Goal: Information Seeking & Learning: Learn about a topic

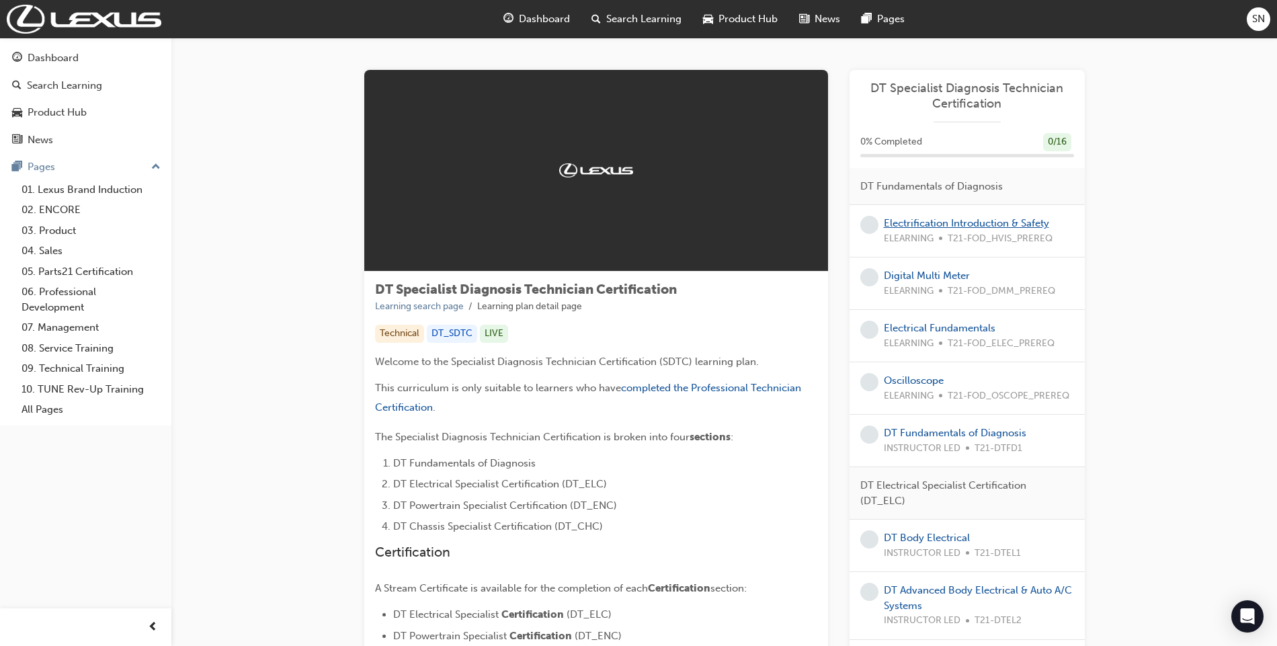
click at [974, 219] on link "Electrification Introduction & Safety" at bounding box center [966, 223] width 165 height 12
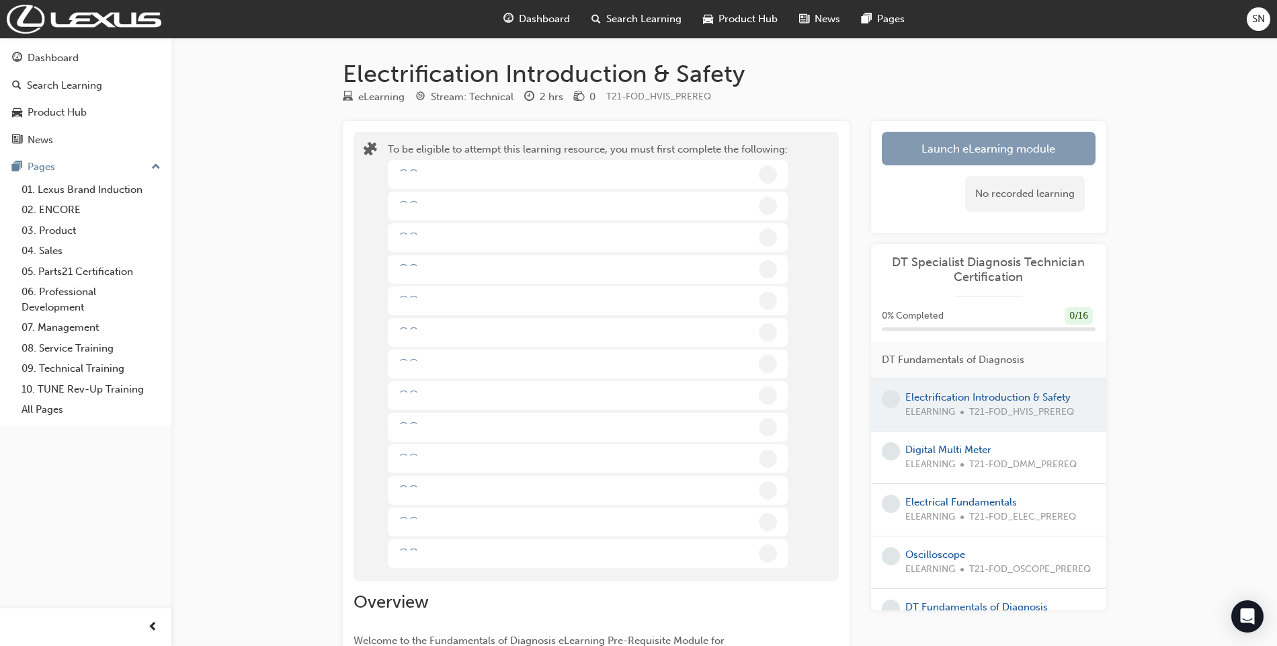
click at [1001, 162] on button "Launch eLearning module" at bounding box center [989, 149] width 214 height 34
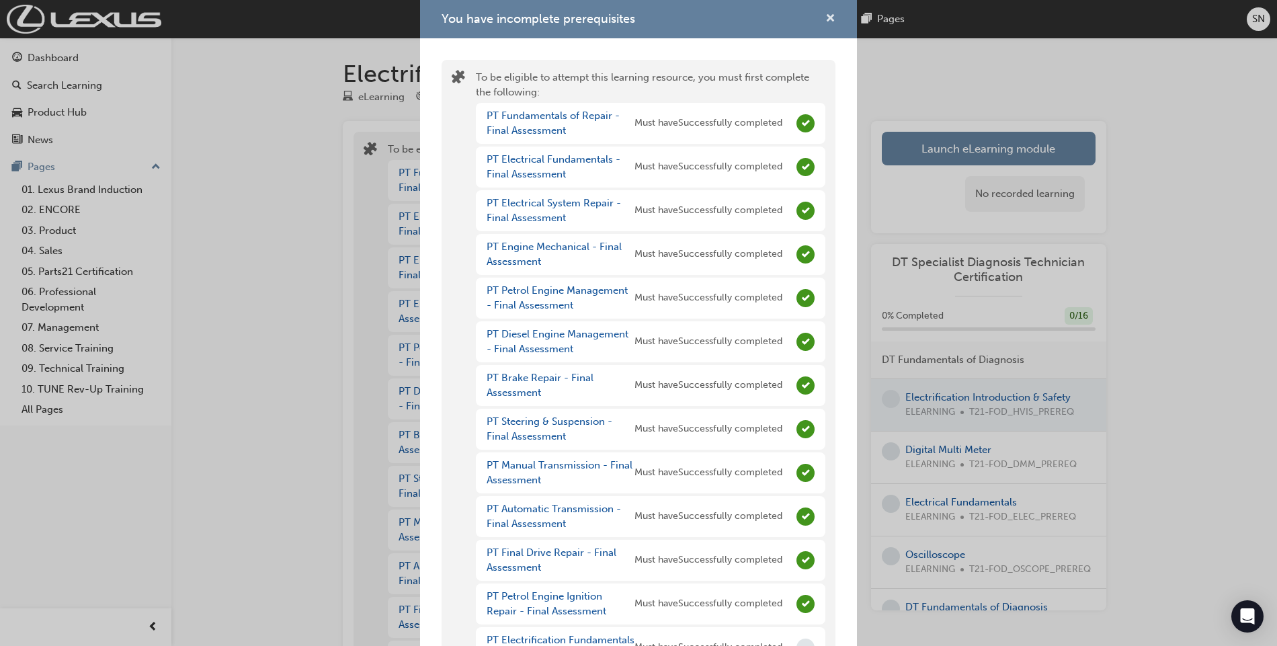
click at [825, 17] on span "cross-icon" at bounding box center [830, 19] width 10 height 12
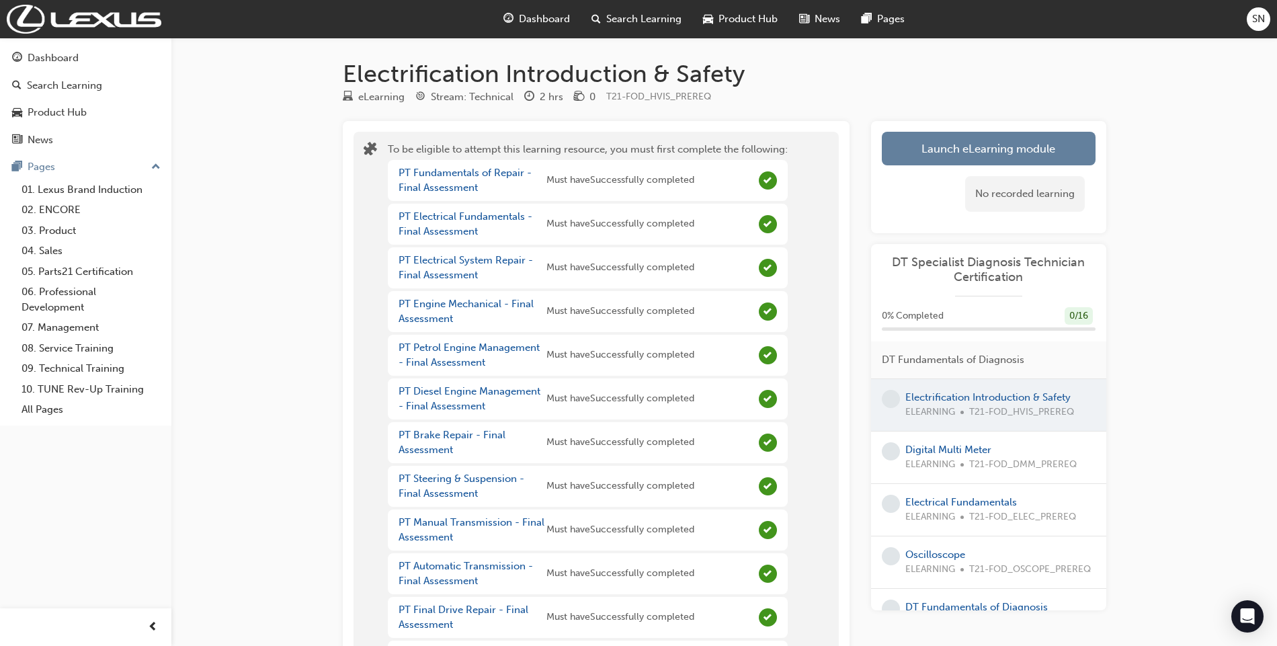
click at [947, 130] on div "Launch eLearning module Learning Plan No recorded learning" at bounding box center [988, 177] width 235 height 112
click at [941, 153] on button "Launch eLearning module" at bounding box center [989, 149] width 214 height 34
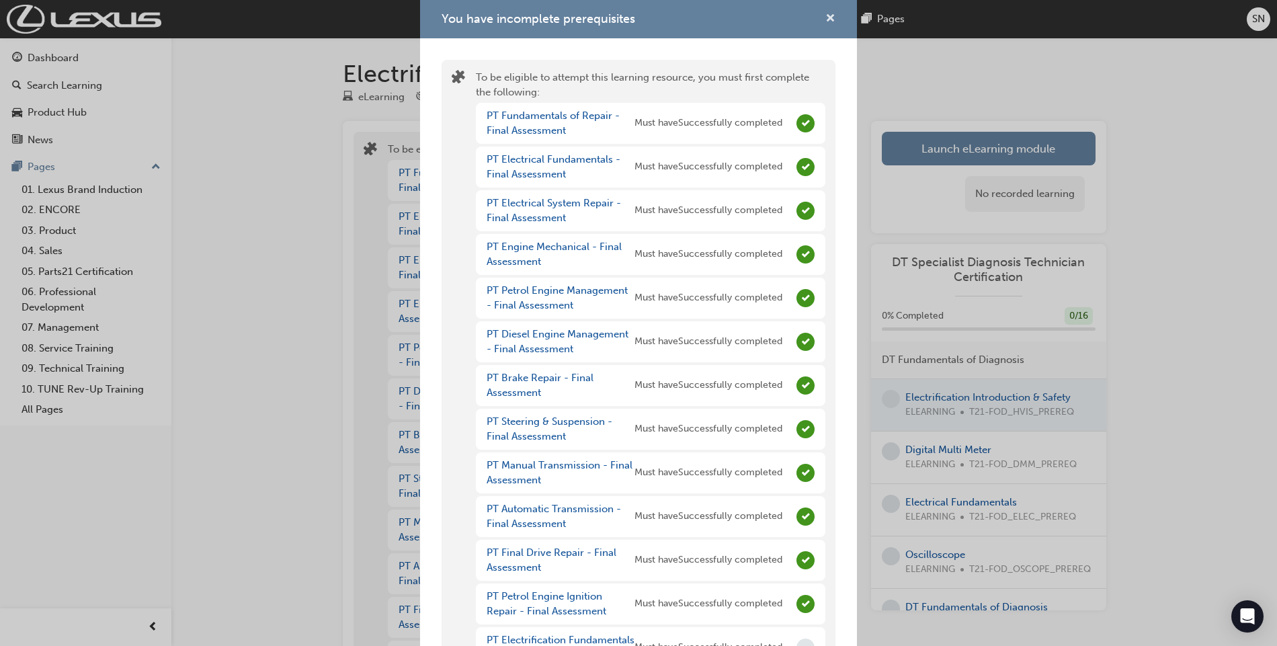
click at [825, 13] on span "cross-icon" at bounding box center [830, 19] width 10 height 12
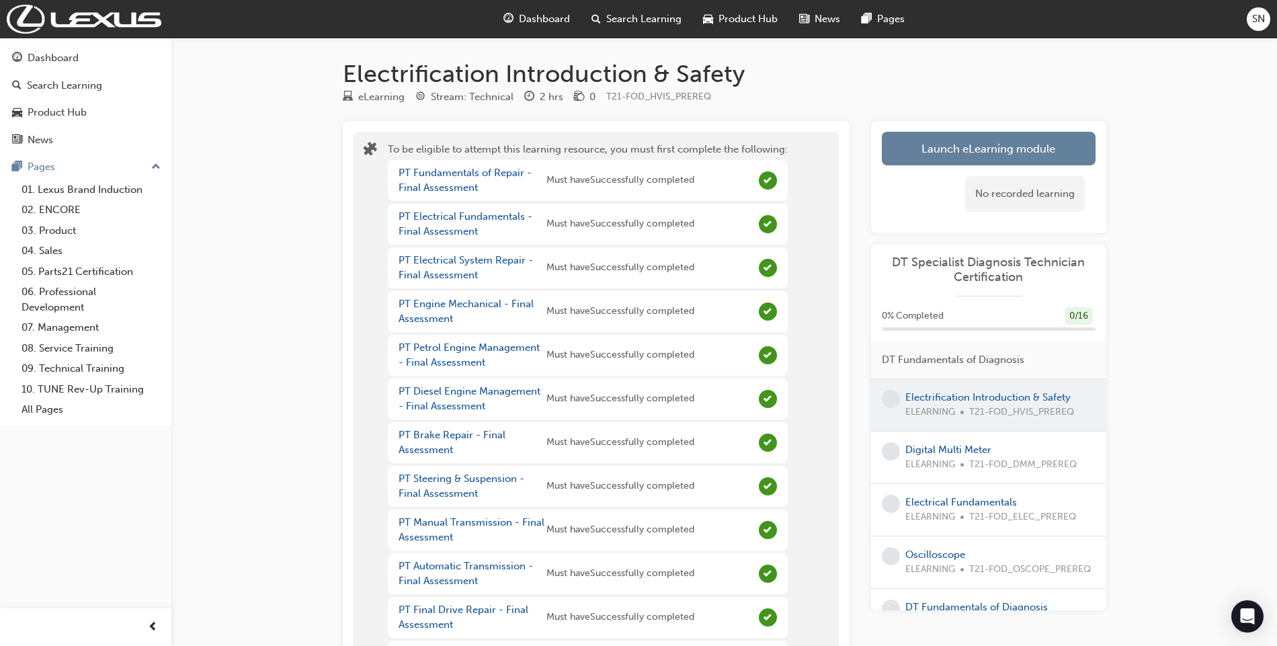
click at [534, 23] on span "Dashboard" at bounding box center [544, 18] width 51 height 15
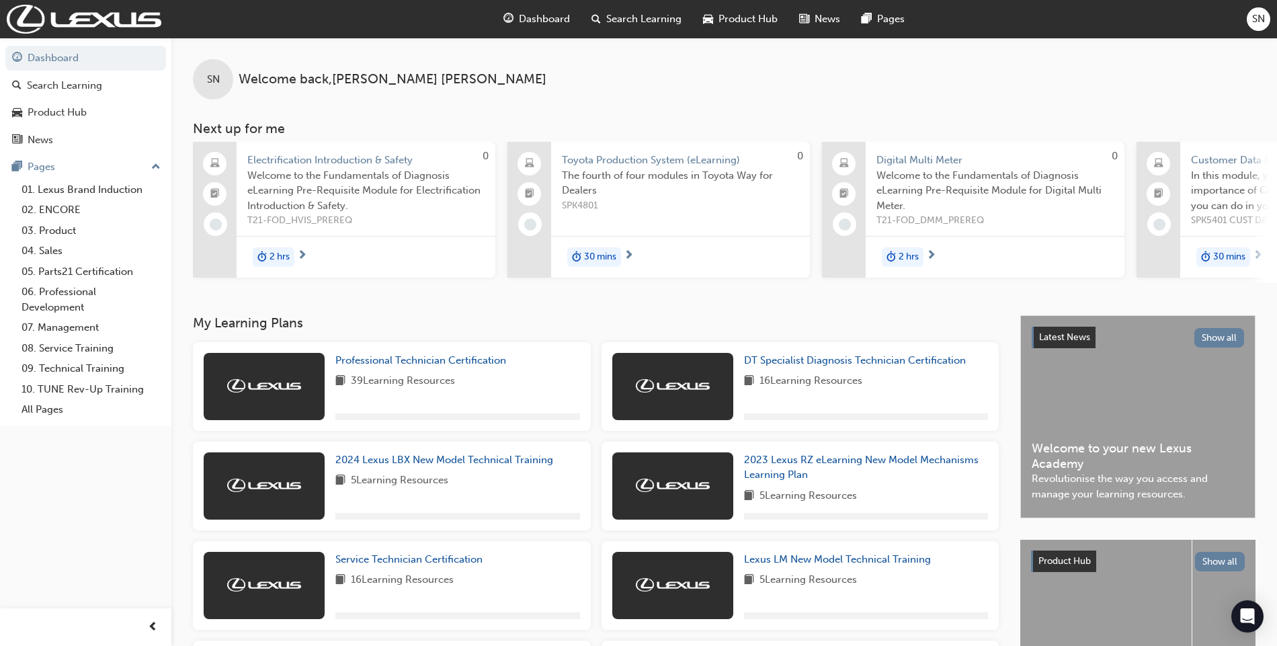
scroll to position [253, 0]
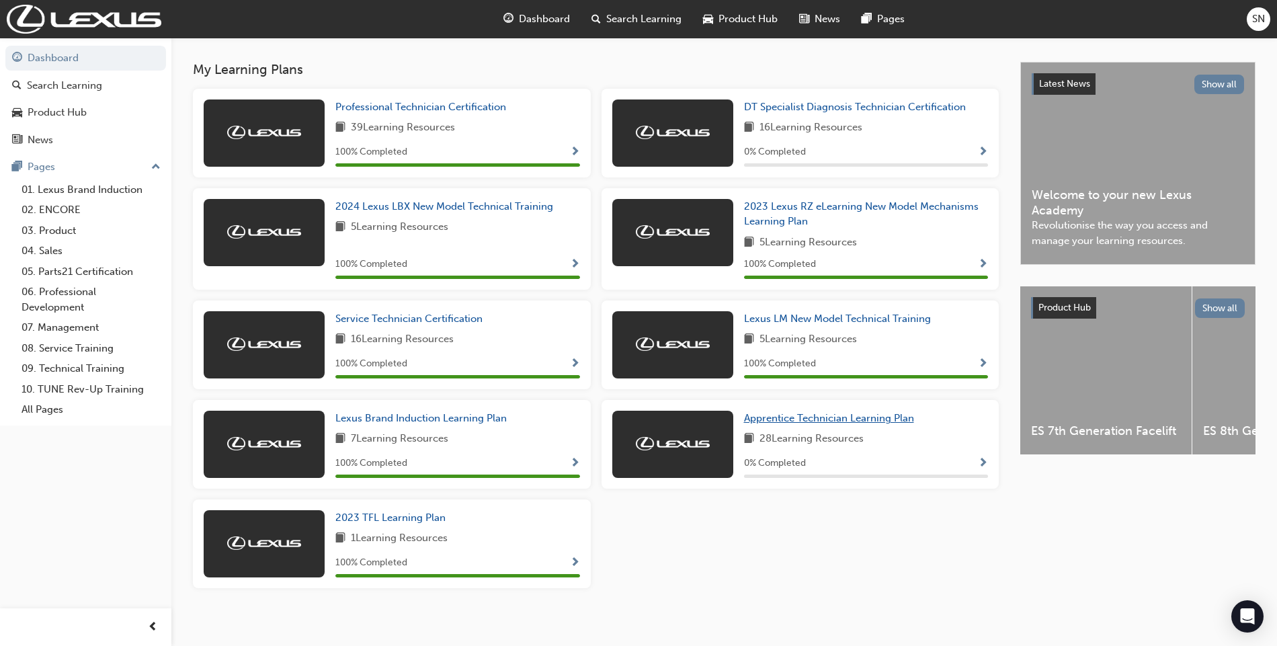
click at [778, 426] on link "Apprentice Technician Learning Plan" at bounding box center [831, 418] width 175 height 15
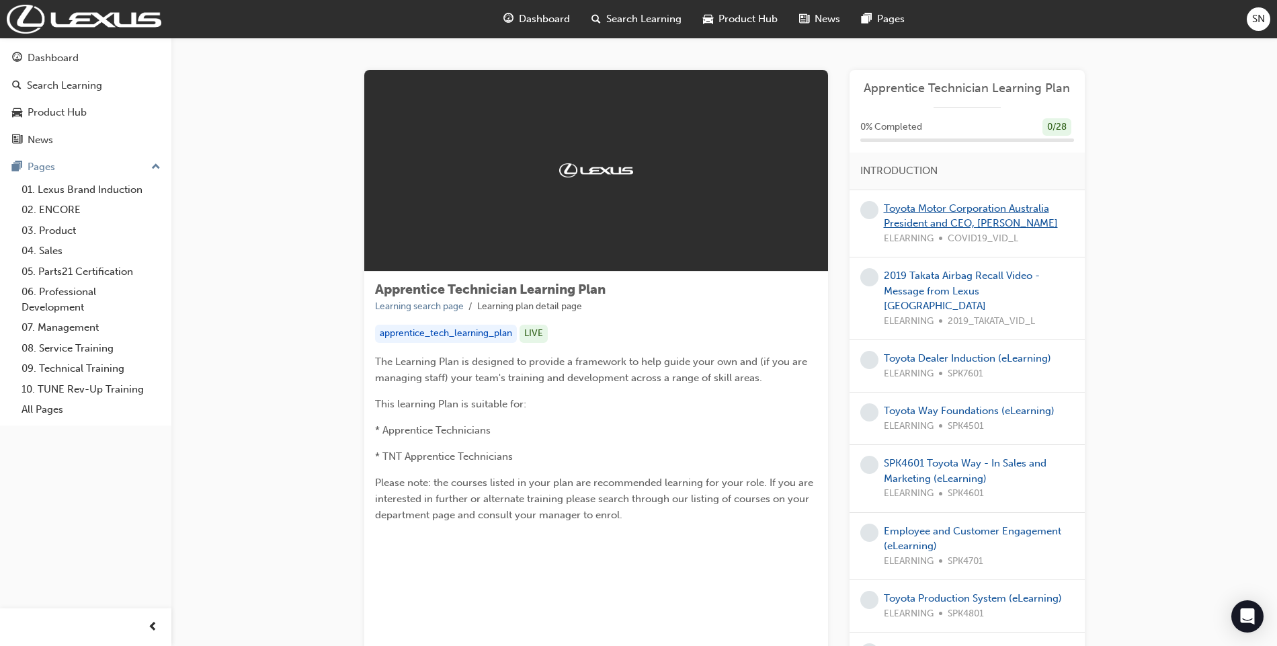
click at [906, 212] on link "Toyota Motor Corporation Australia President and CEO, [PERSON_NAME]" at bounding box center [971, 216] width 174 height 28
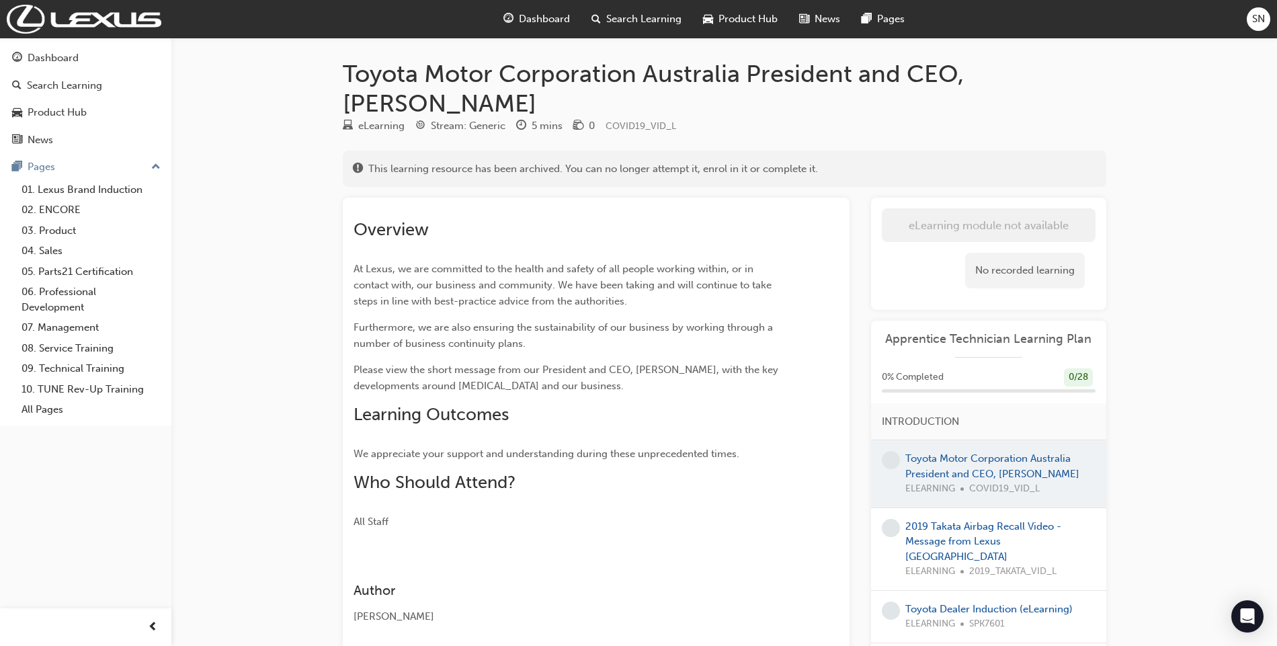
click at [530, 24] on span "Dashboard" at bounding box center [544, 18] width 51 height 15
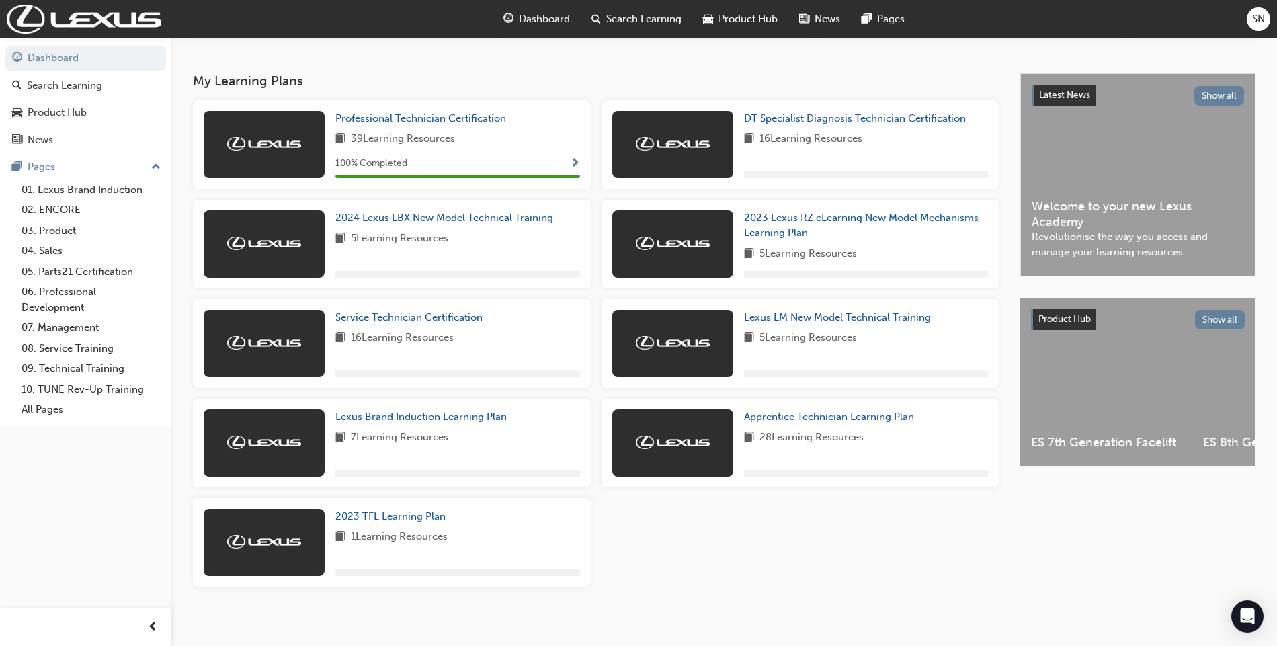
scroll to position [253, 0]
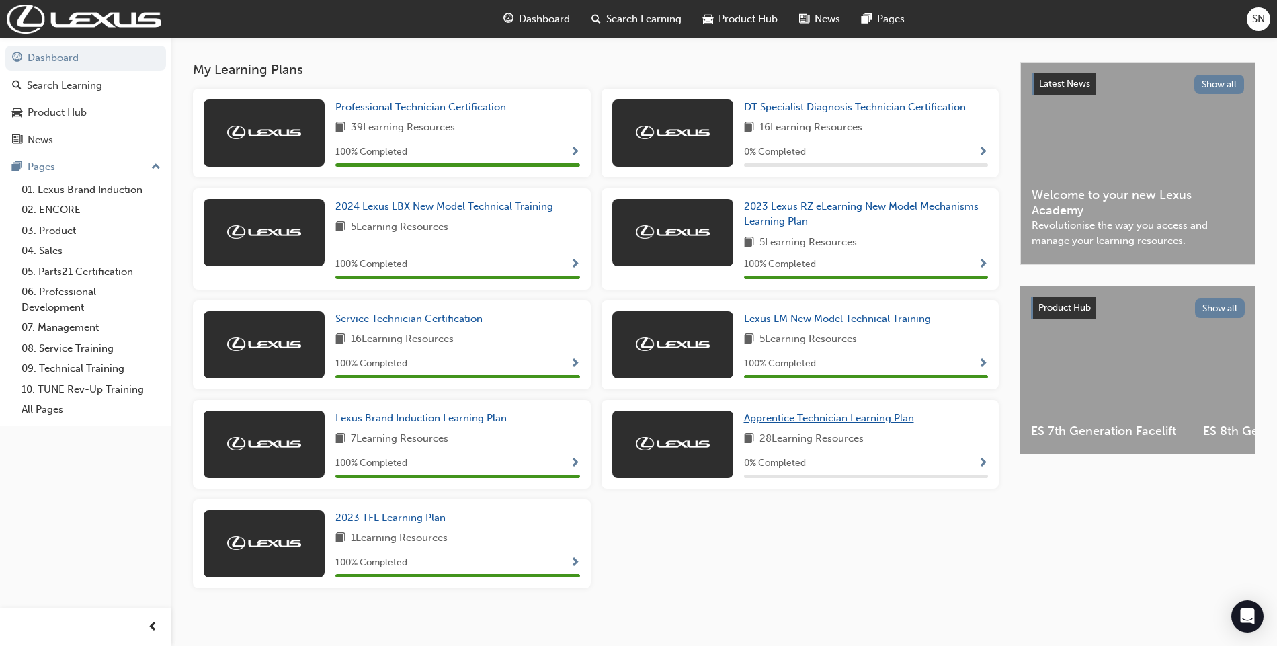
click at [783, 423] on span "Apprentice Technician Learning Plan" at bounding box center [829, 418] width 170 height 12
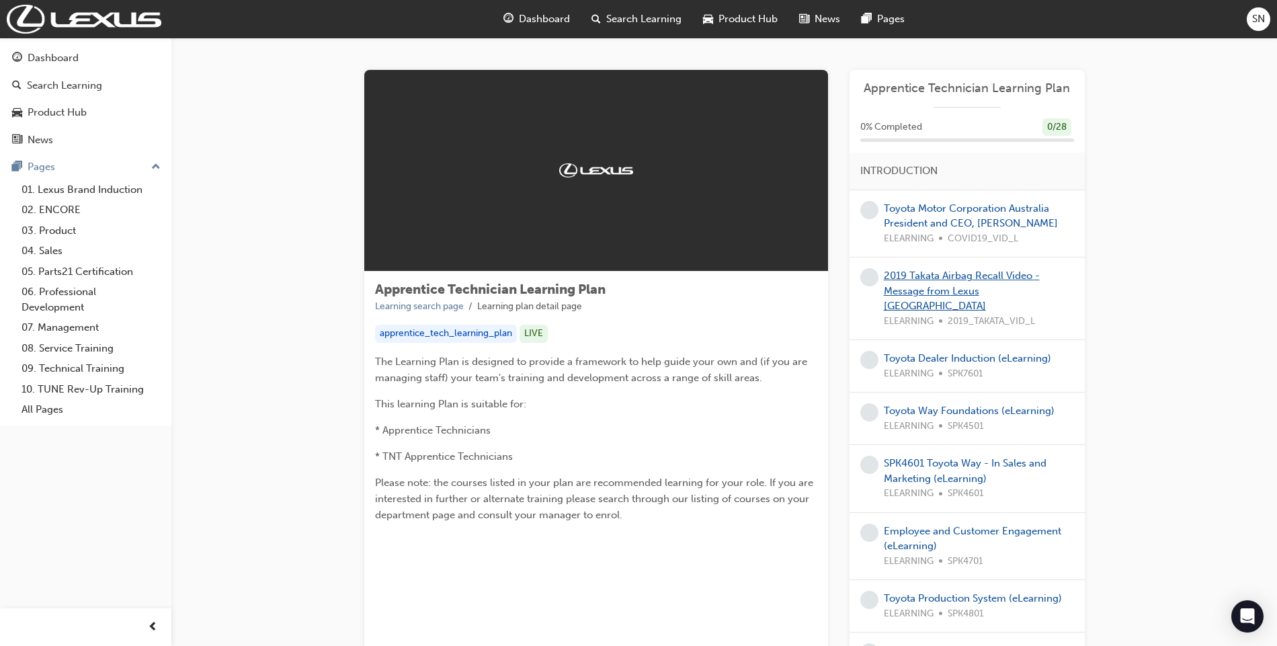
click at [895, 269] on link "2019 Takata Airbag Recall Video - Message from Lexus [GEOGRAPHIC_DATA]" at bounding box center [962, 290] width 156 height 42
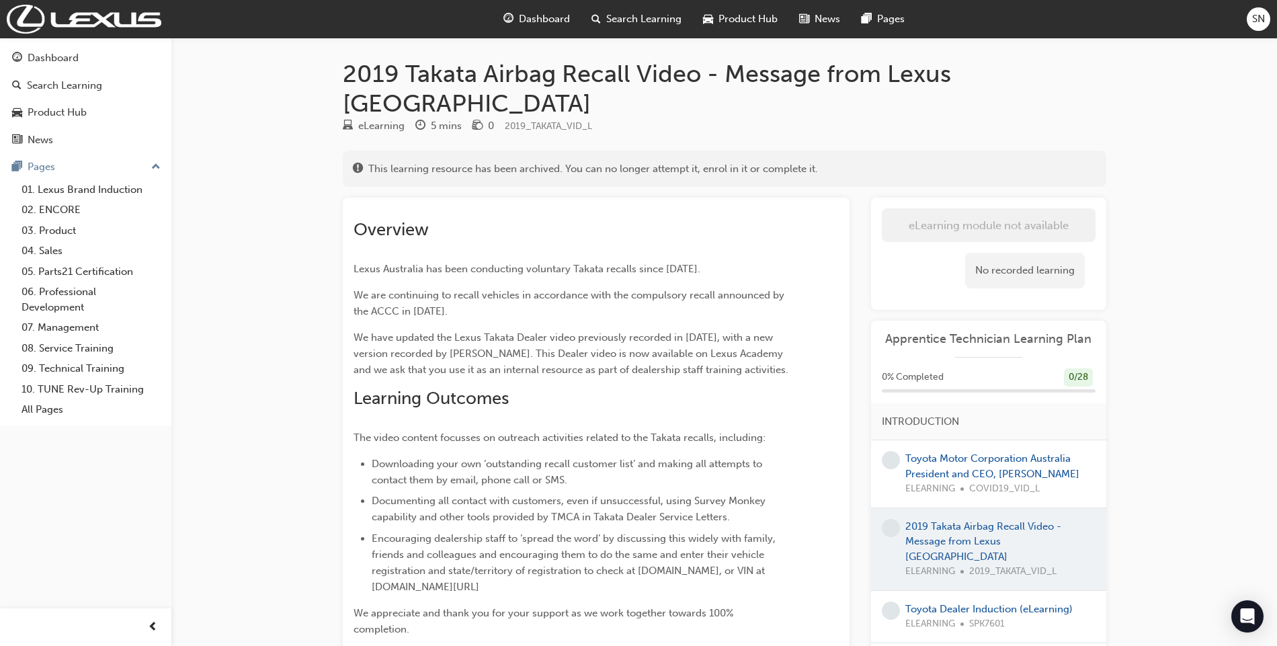
click at [986, 601] on div "Toyota Dealer Induction (eLearning) ELEARNING SPK7601" at bounding box center [988, 616] width 167 height 30
click at [981, 603] on link "Toyota Dealer Induction (eLearning)" at bounding box center [988, 609] width 167 height 12
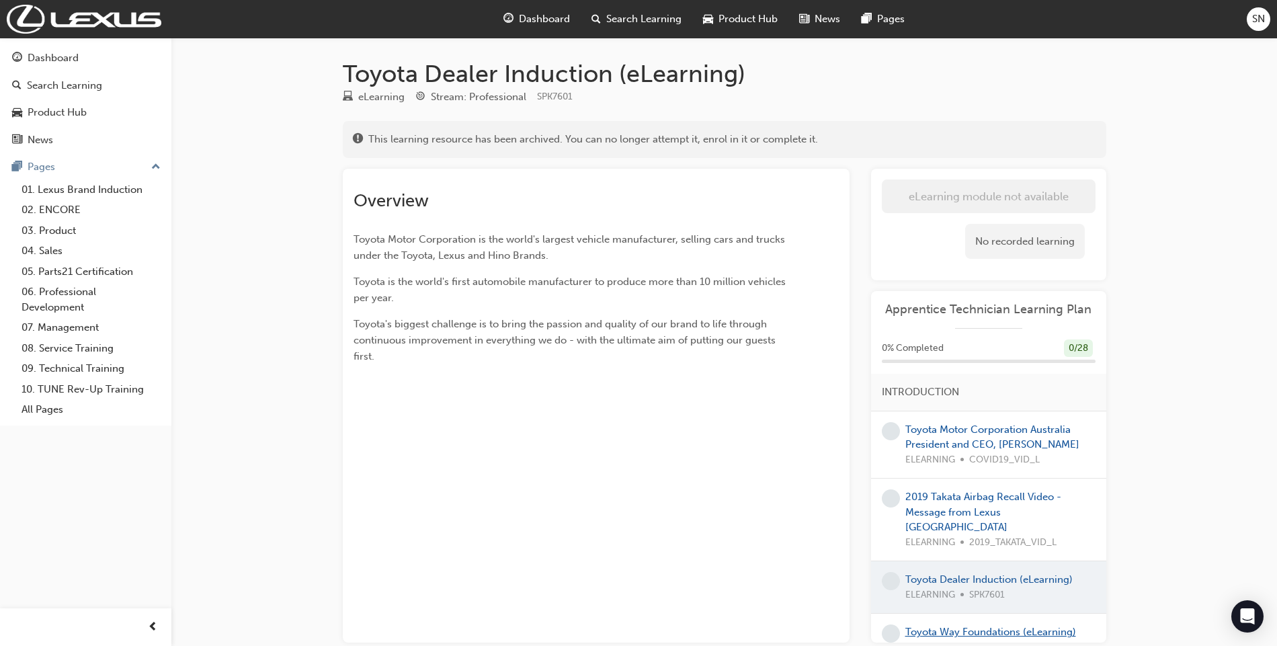
click at [958, 633] on link "Toyota Way Foundations (eLearning)" at bounding box center [990, 632] width 171 height 12
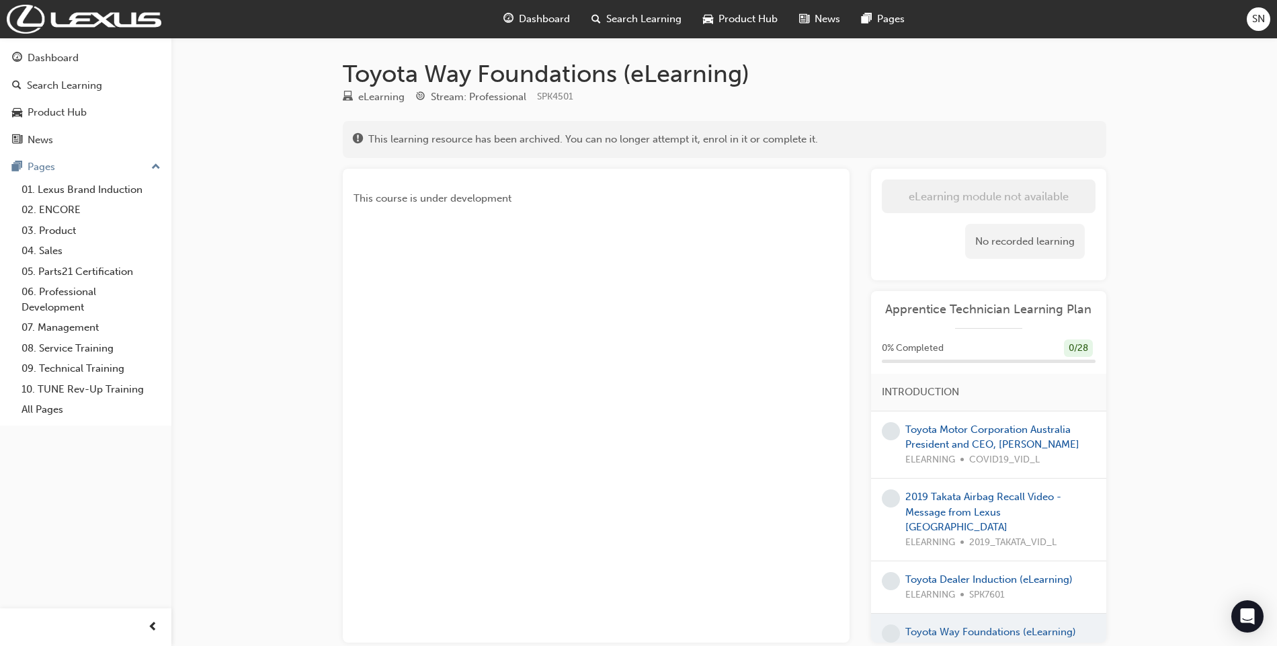
click at [511, 27] on div "Dashboard" at bounding box center [537, 19] width 88 height 28
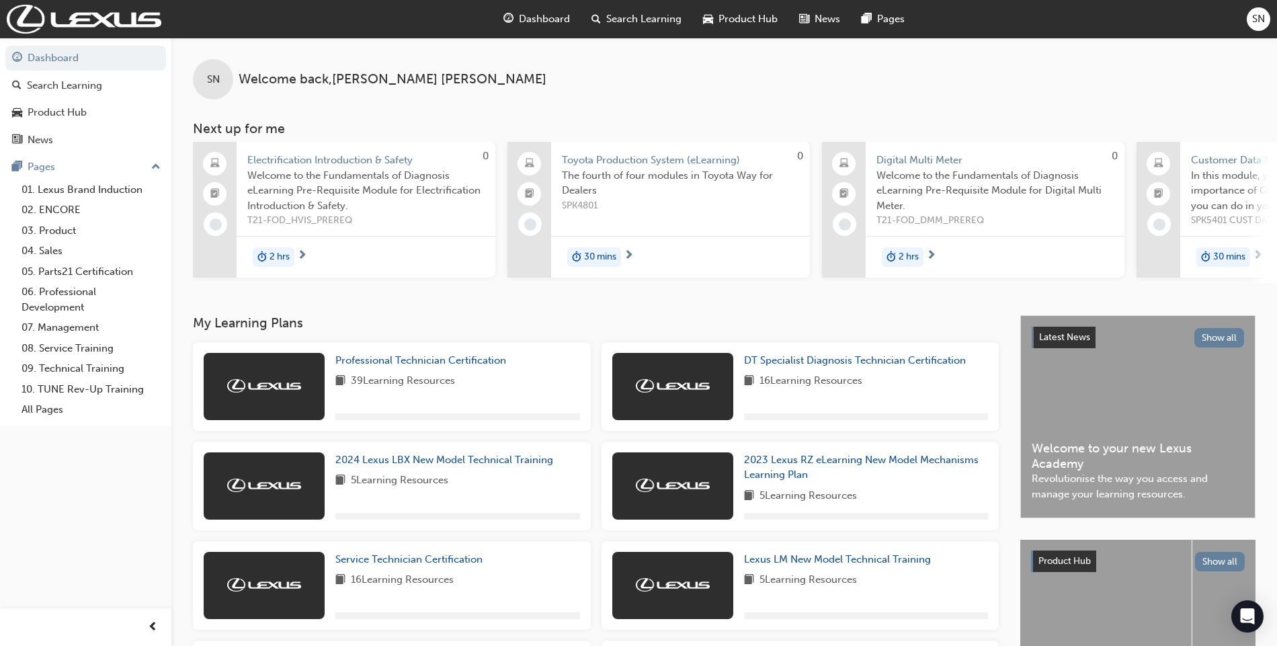
click at [797, 376] on div "DT Specialist Diagnosis Technician Certification 16 Learning Resources" at bounding box center [866, 386] width 245 height 67
click at [796, 366] on span "DT Specialist Diagnosis Technician Certification" at bounding box center [855, 360] width 222 height 12
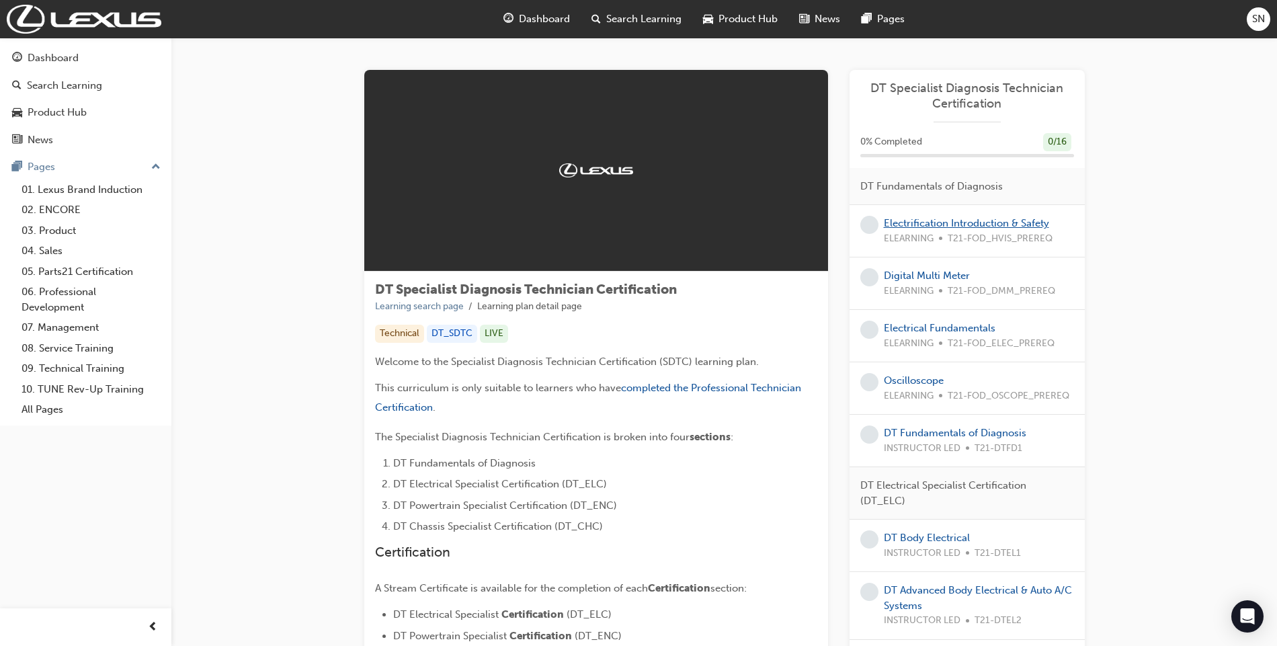
click at [910, 221] on link "Electrification Introduction & Safety" at bounding box center [966, 223] width 165 height 12
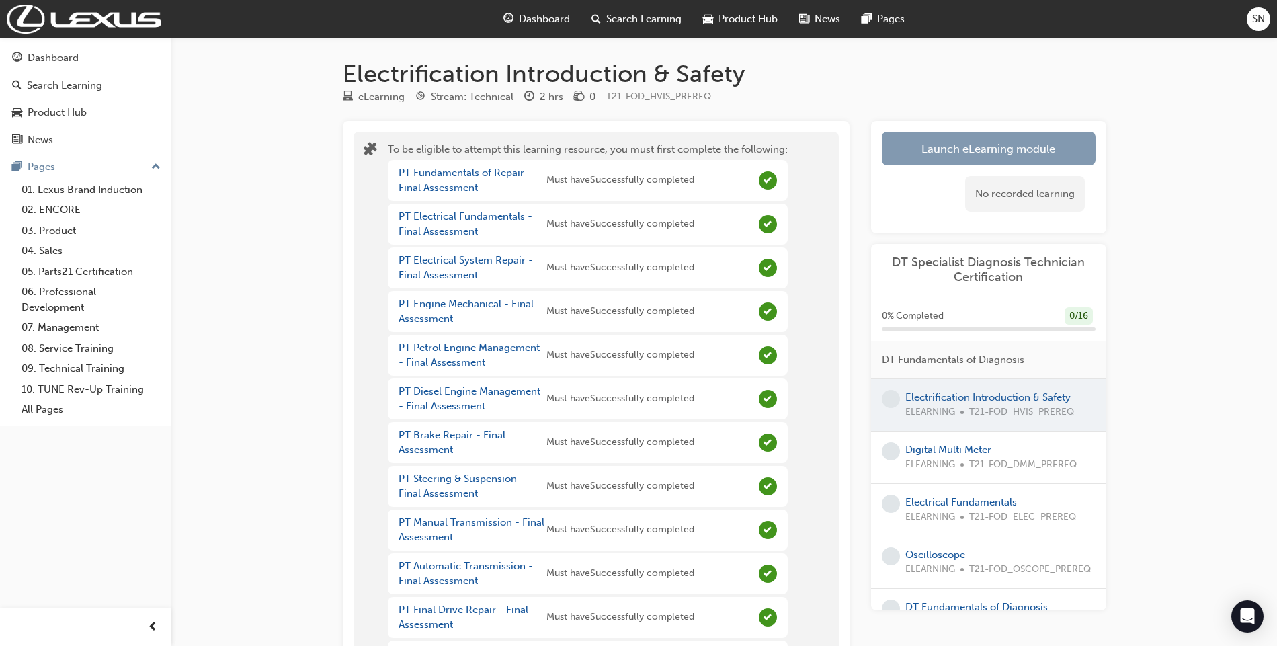
click at [929, 149] on button "Launch eLearning module" at bounding box center [989, 149] width 214 height 34
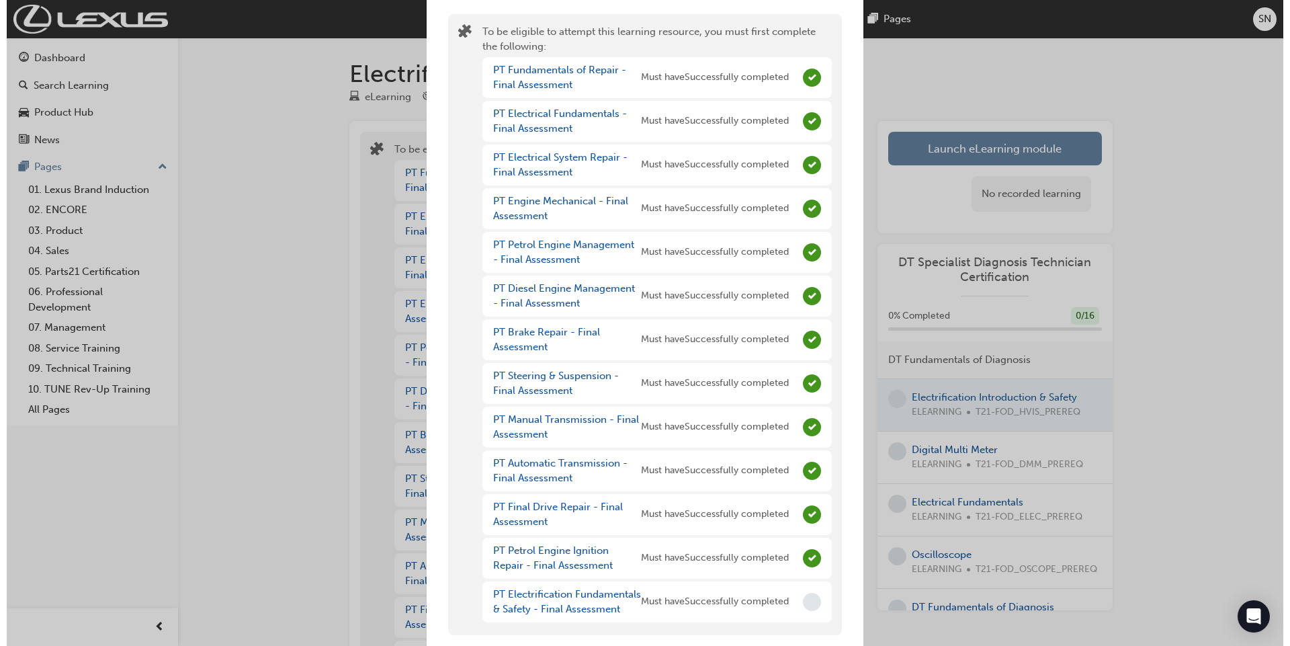
scroll to position [71, 0]
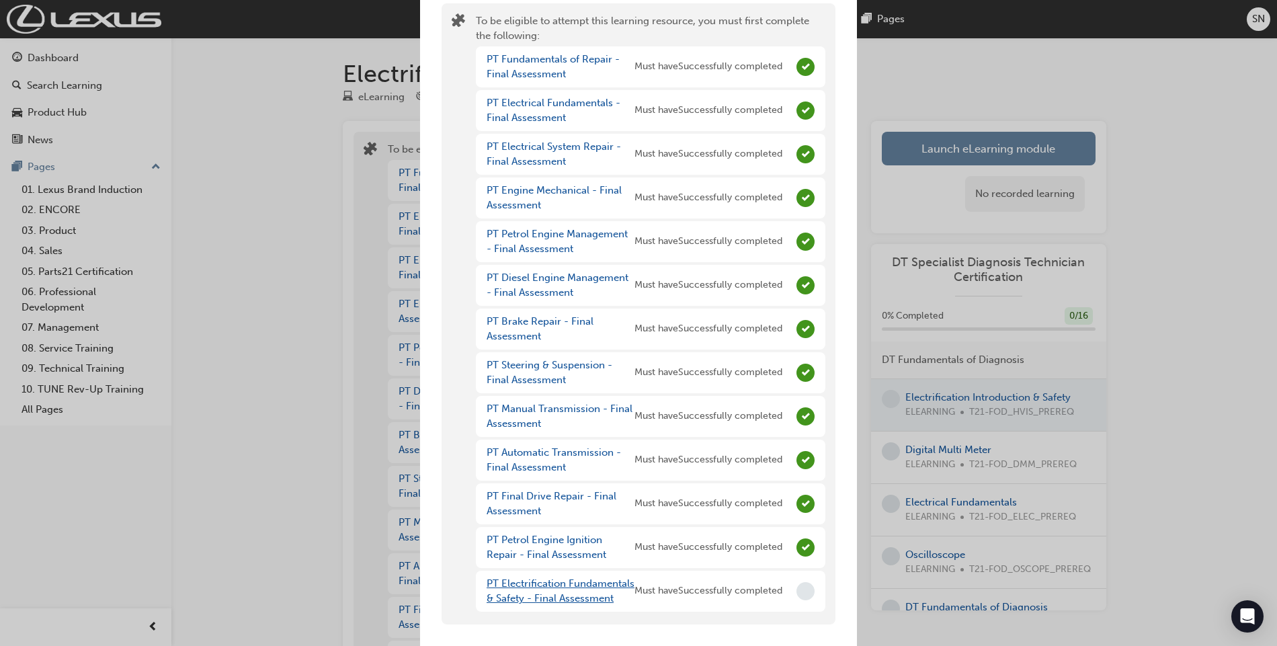
click at [554, 589] on link "PT Electrification Fundamentals & Safety - Final Assessment" at bounding box center [560, 591] width 148 height 28
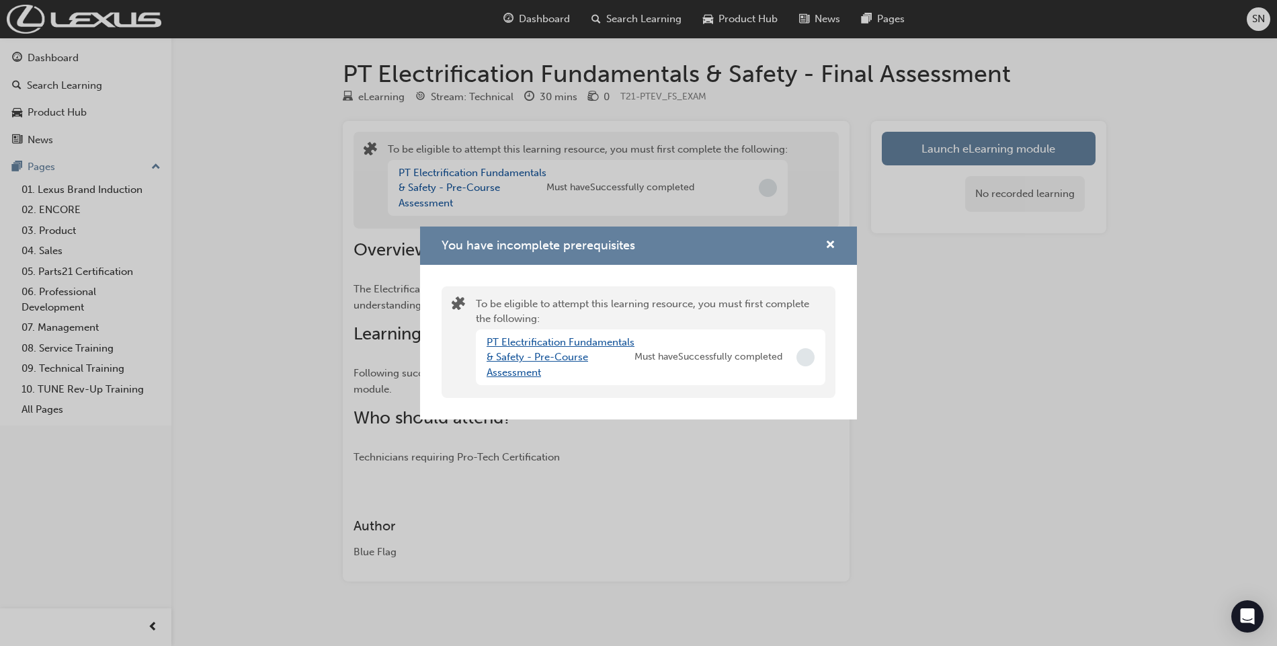
click at [579, 343] on link "PT Electrification Fundamentals & Safety - Pre-Course Assessment" at bounding box center [560, 357] width 148 height 42
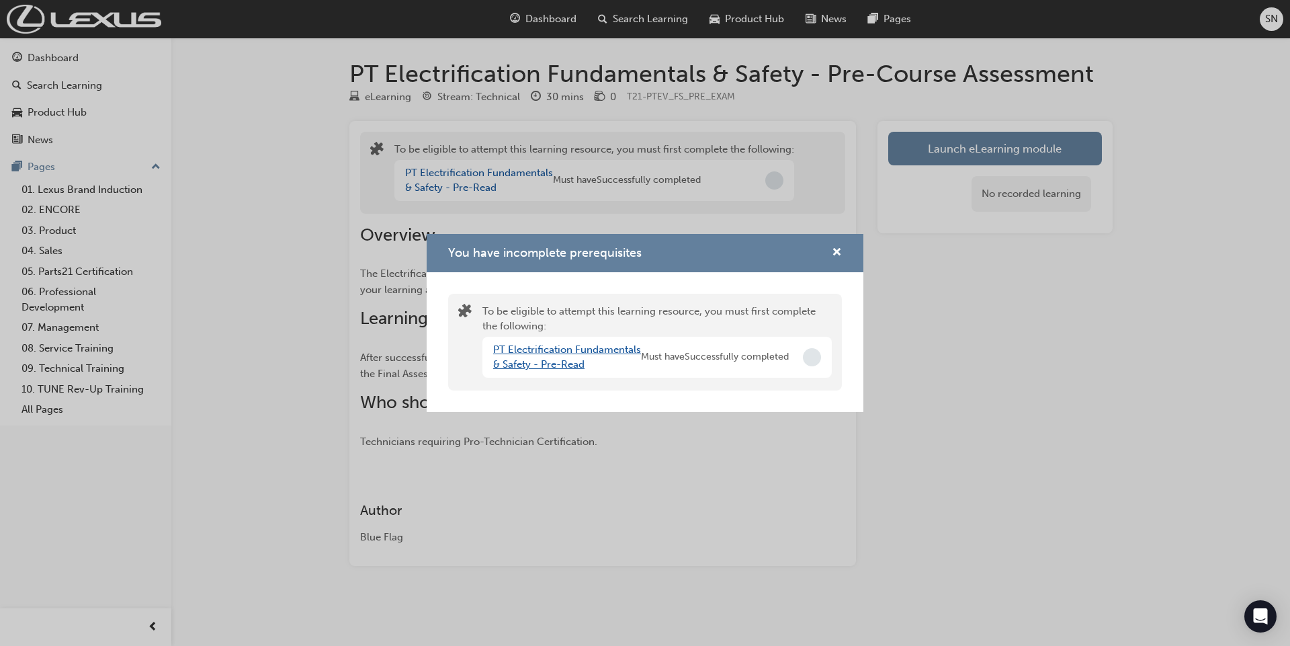
click at [579, 343] on link "PT Electrification Fundamentals & Safety - Pre-Read" at bounding box center [567, 357] width 148 height 28
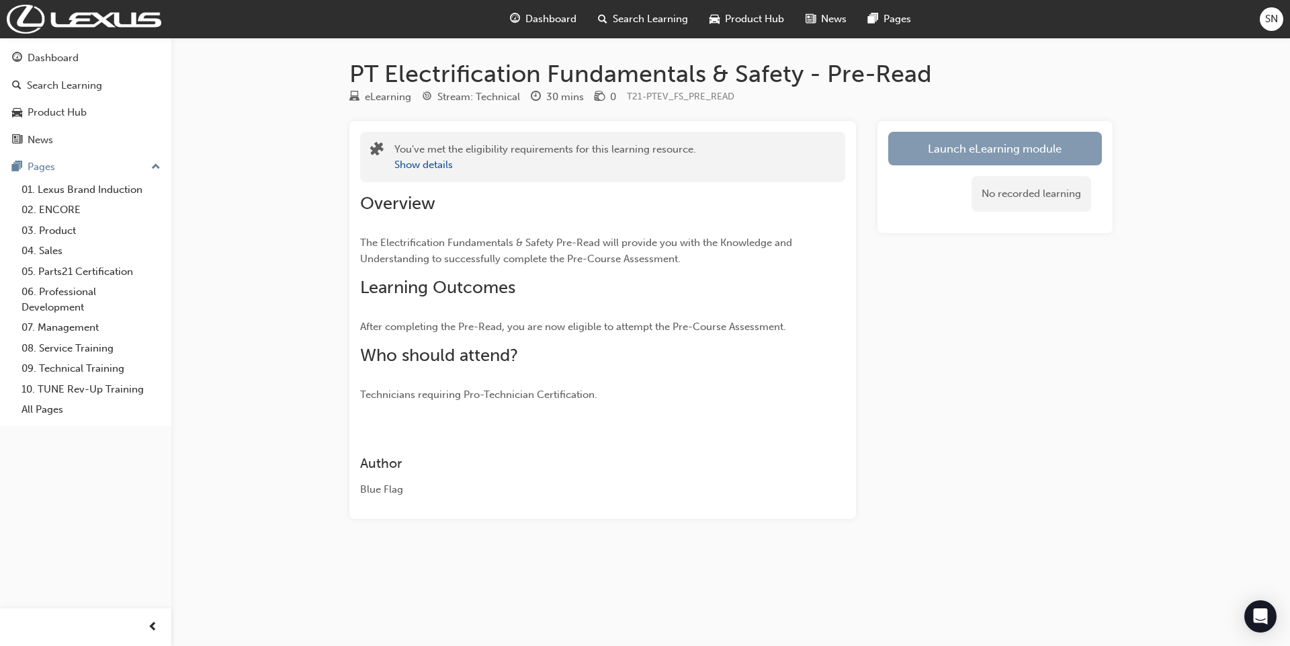
click at [1057, 138] on link "Launch eLearning module" at bounding box center [995, 149] width 214 height 34
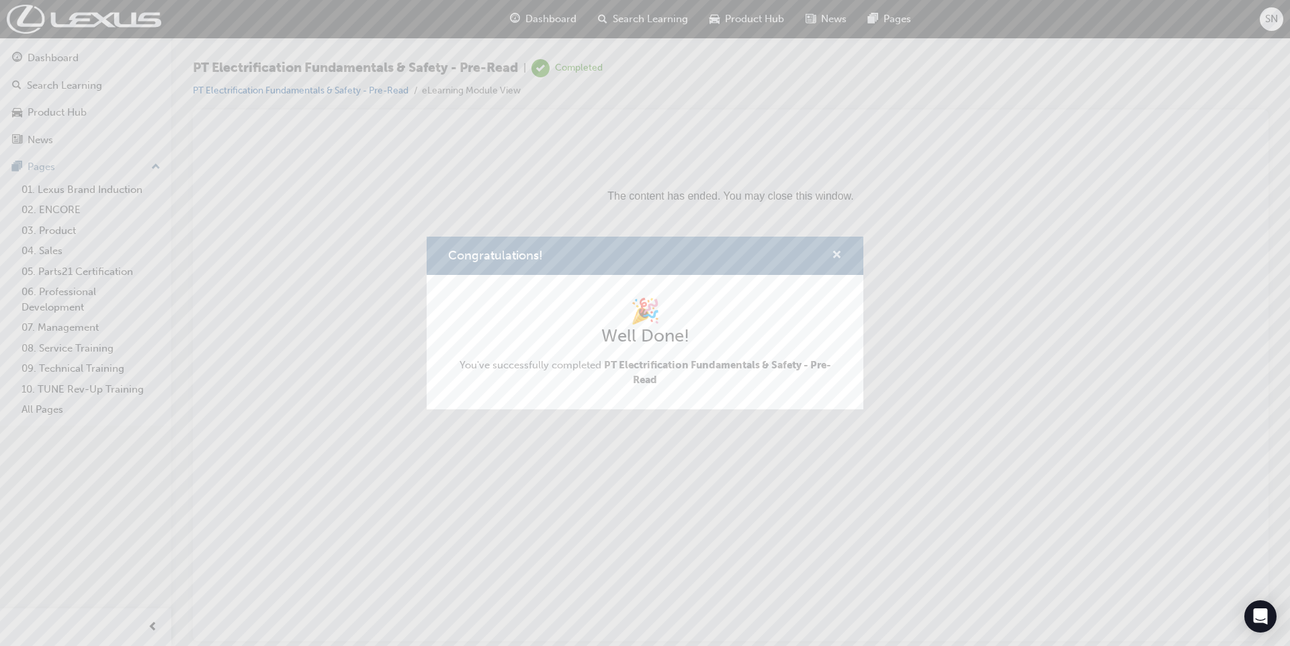
click at [832, 253] on button "Congratulations!" at bounding box center [837, 255] width 10 height 17
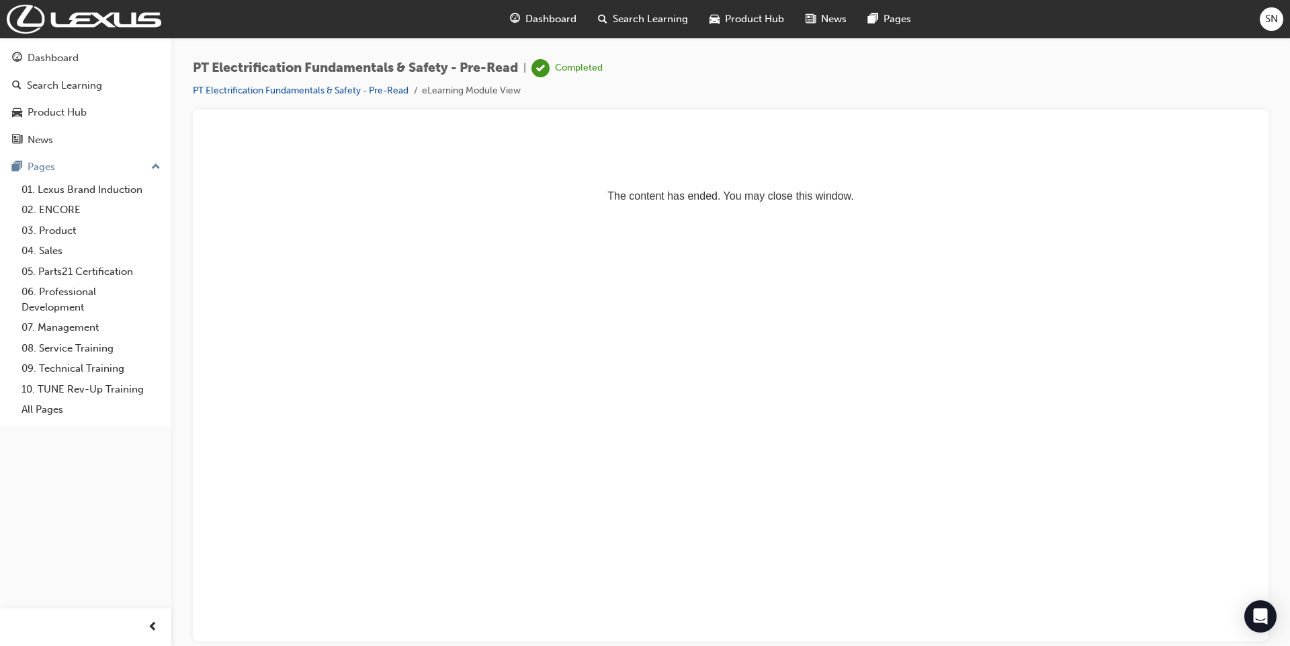
click at [543, 19] on span "Dashboard" at bounding box center [550, 18] width 51 height 15
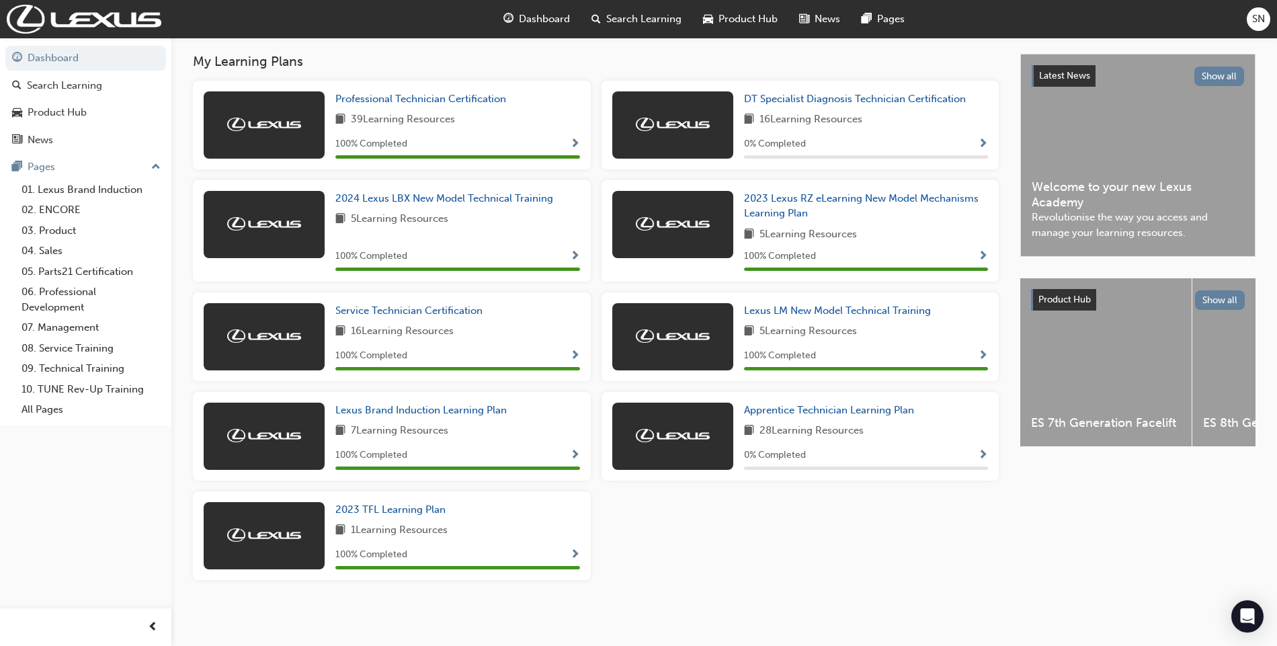
scroll to position [175, 0]
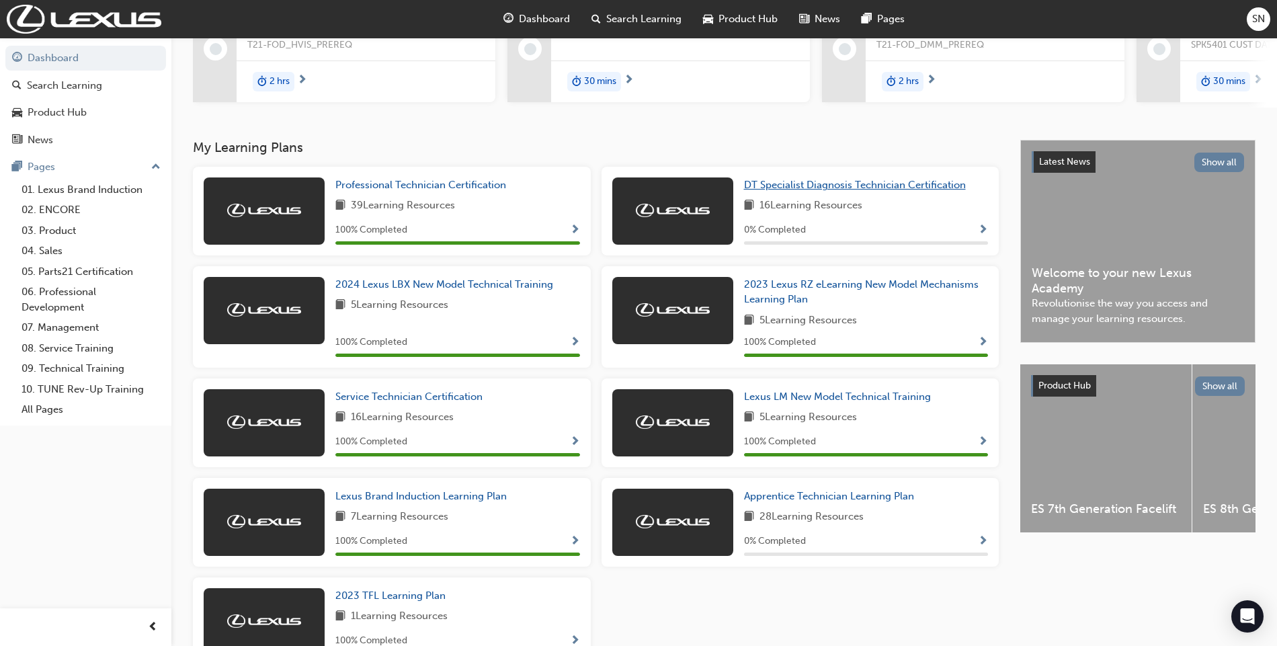
click at [788, 186] on span "DT Specialist Diagnosis Technician Certification" at bounding box center [855, 185] width 222 height 12
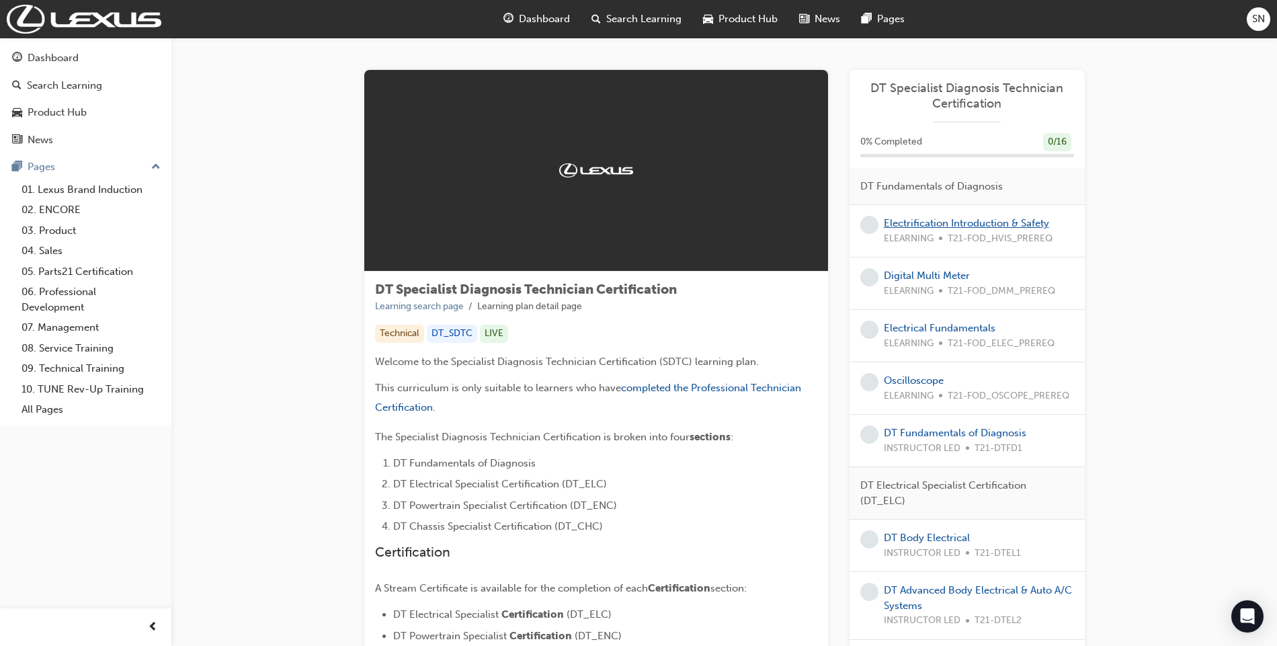
click at [921, 218] on link "Electrification Introduction & Safety" at bounding box center [966, 223] width 165 height 12
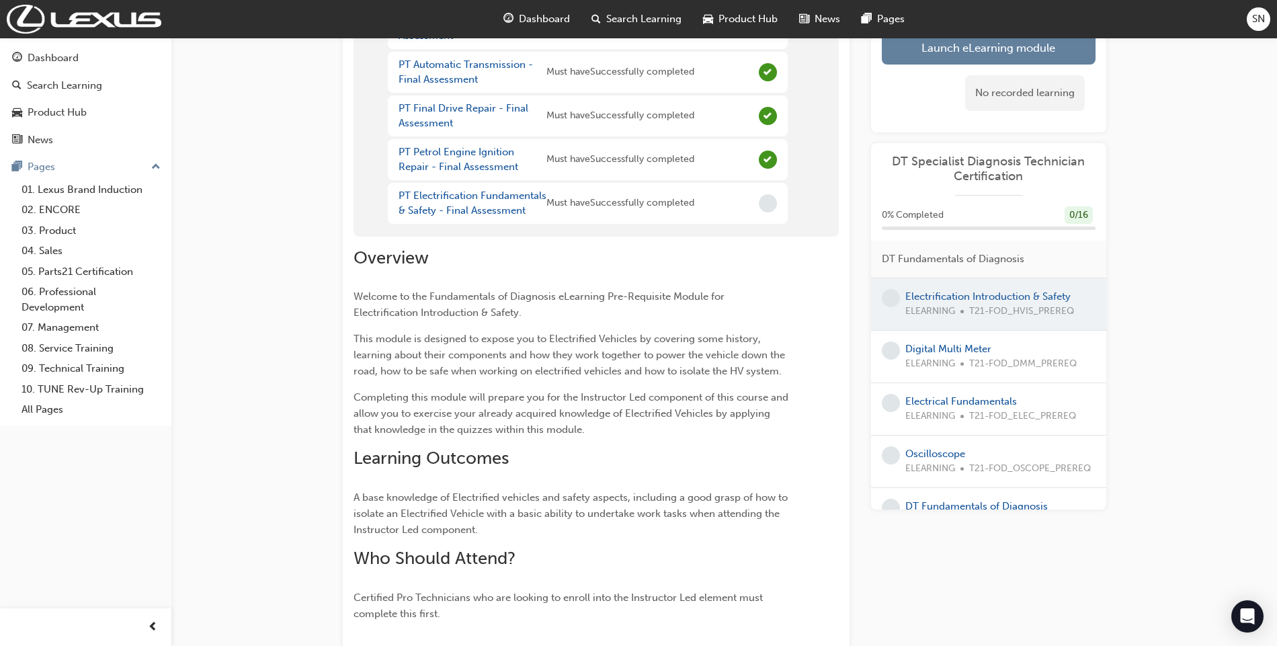
scroll to position [538, 0]
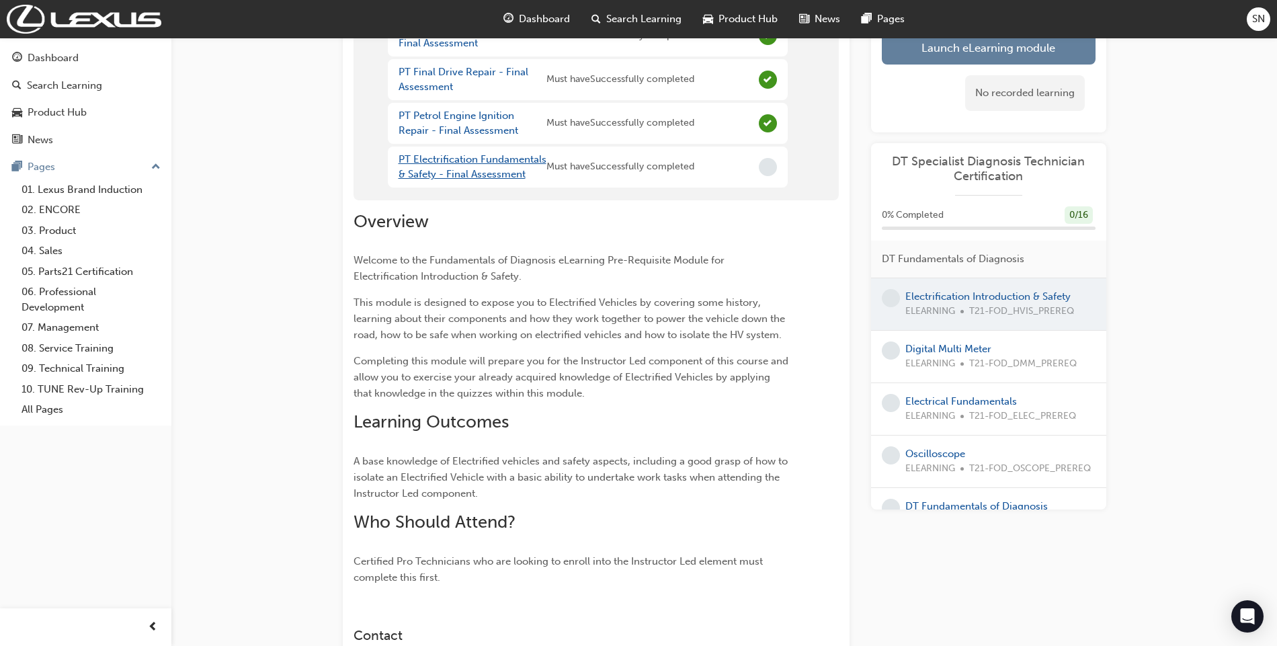
click at [509, 164] on link "PT Electrification Fundamentals & Safety - Final Assessment" at bounding box center [472, 167] width 148 height 28
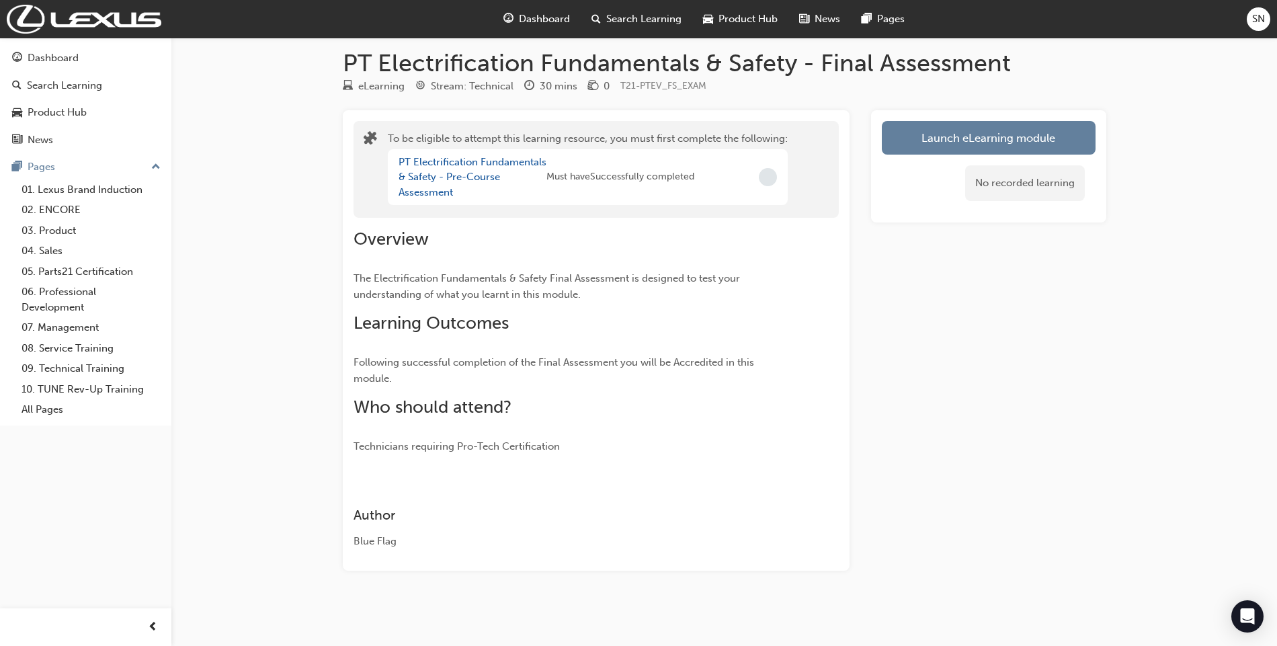
click at [473, 167] on div "PT Electrification Fundamentals & Safety - Pre-Course Assessment" at bounding box center [472, 178] width 148 height 46
click at [472, 162] on link "PT Electrification Fundamentals & Safety - Pre-Course Assessment" at bounding box center [472, 177] width 148 height 42
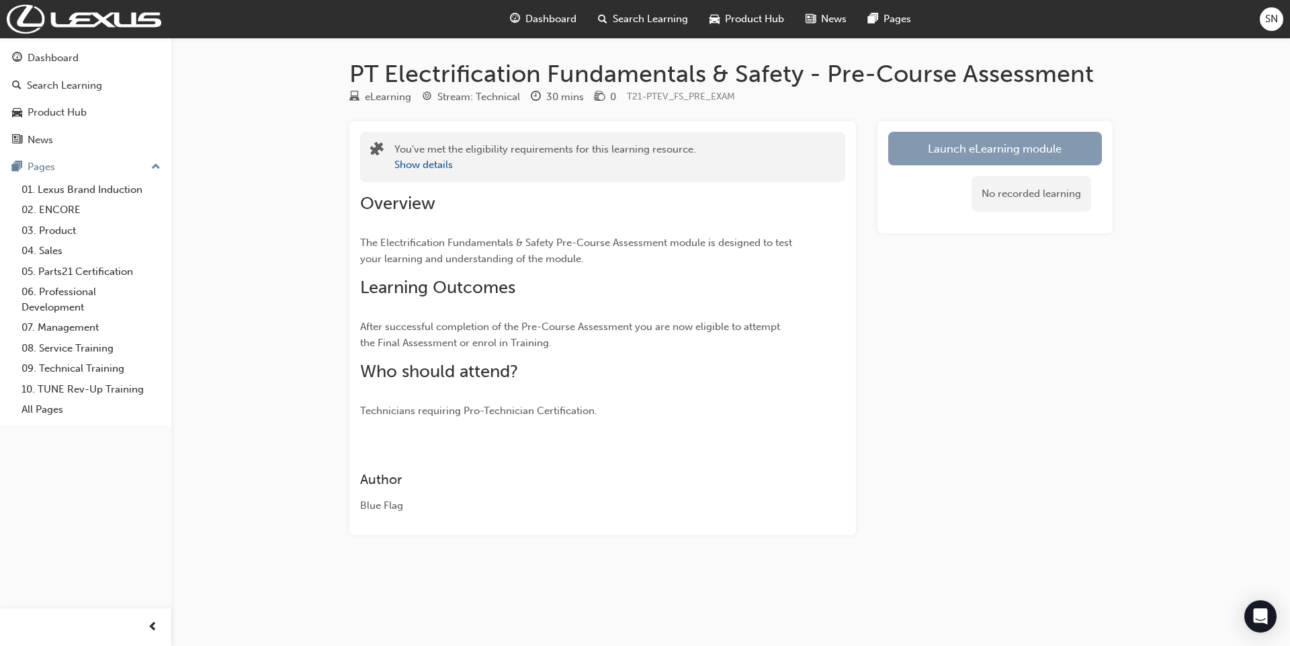
click at [955, 140] on link "Launch eLearning module" at bounding box center [995, 149] width 214 height 34
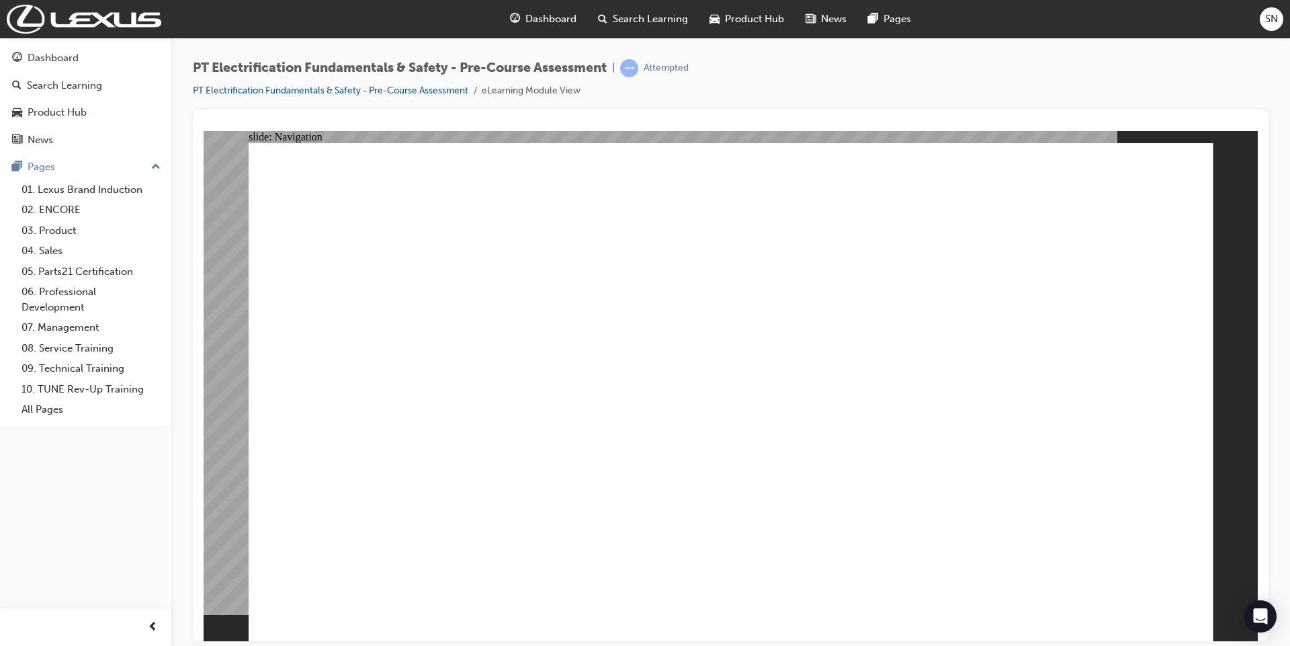
radio input "true"
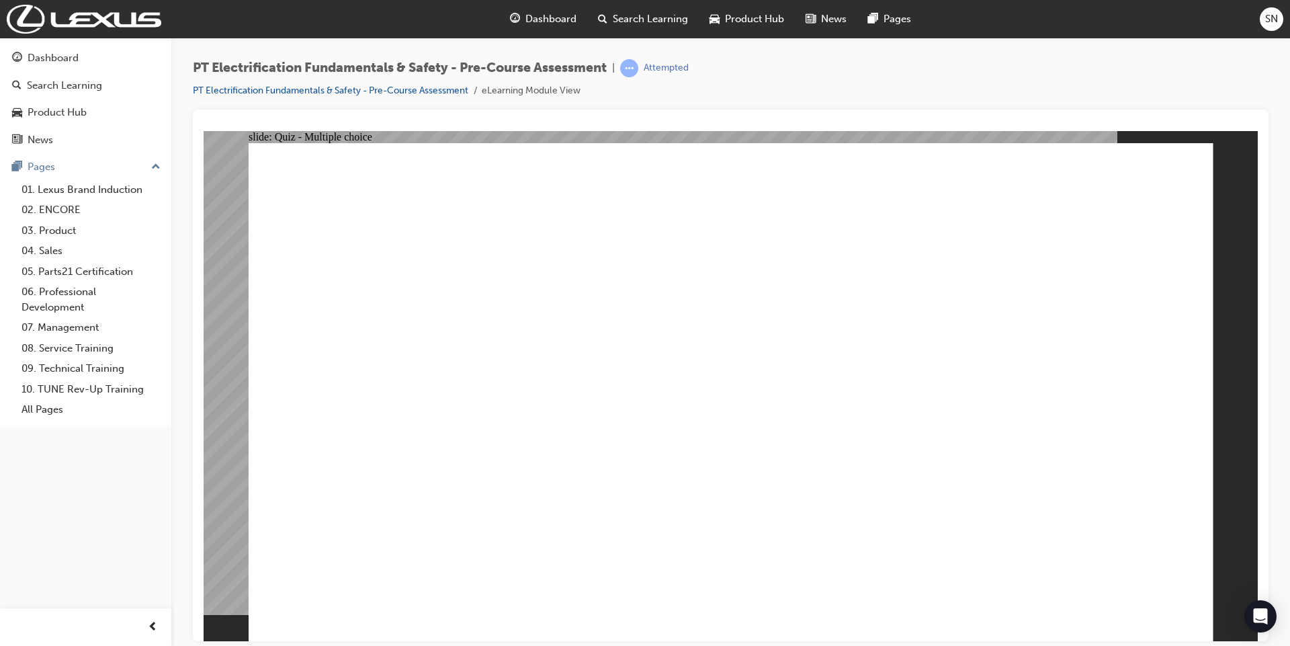
radio input "true"
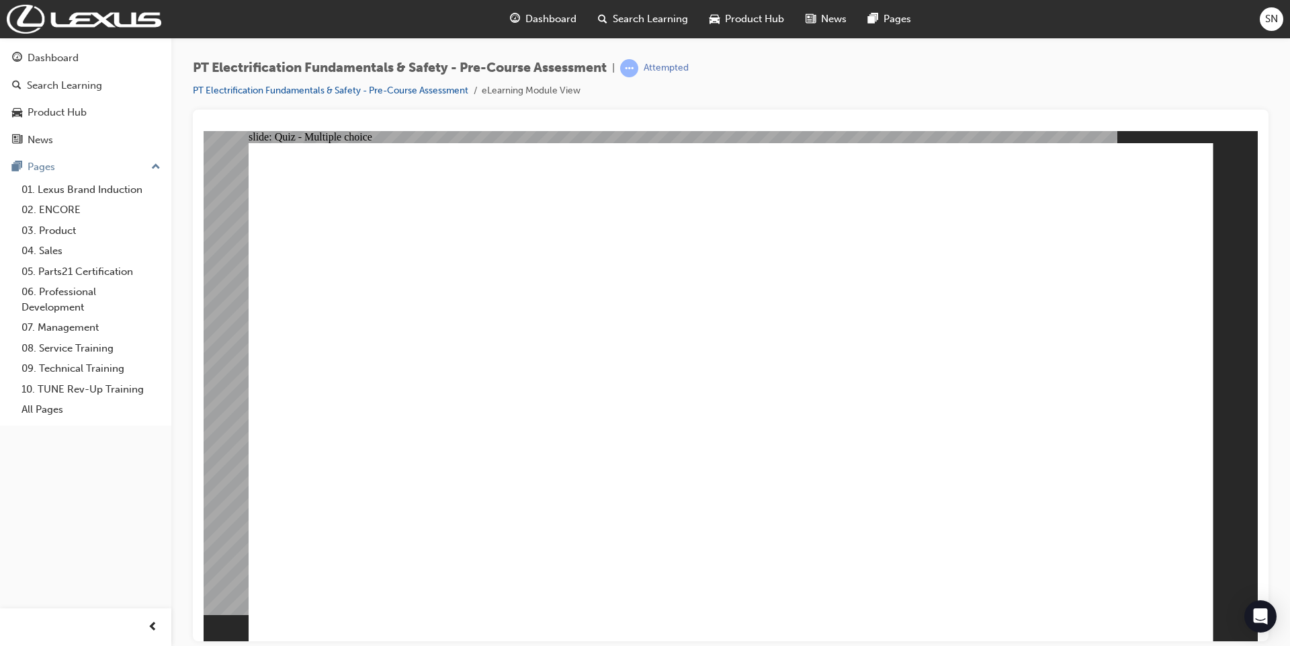
checkbox input "true"
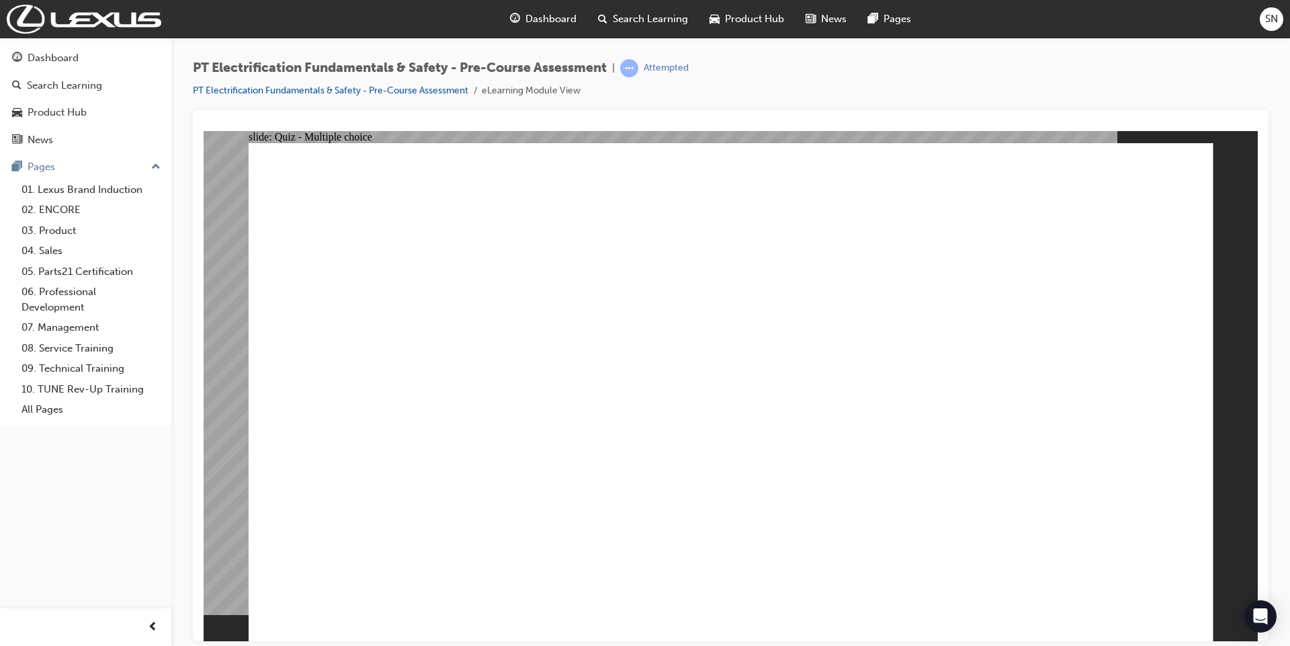
radio input "true"
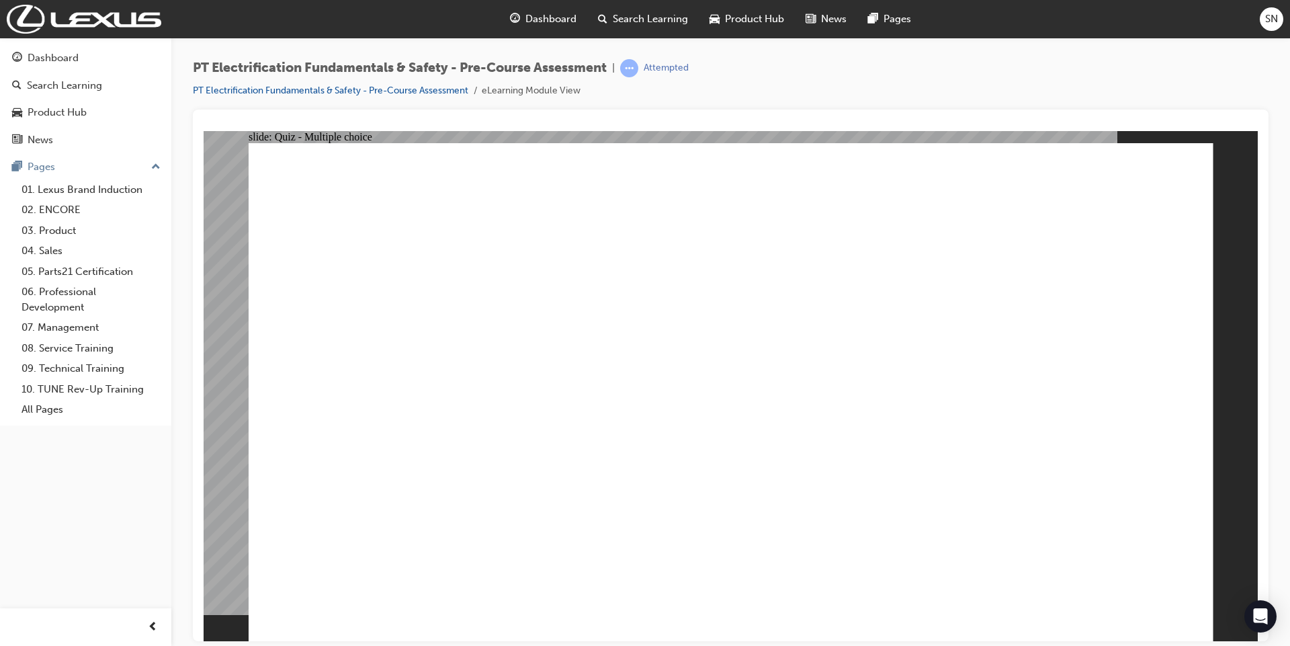
radio input "true"
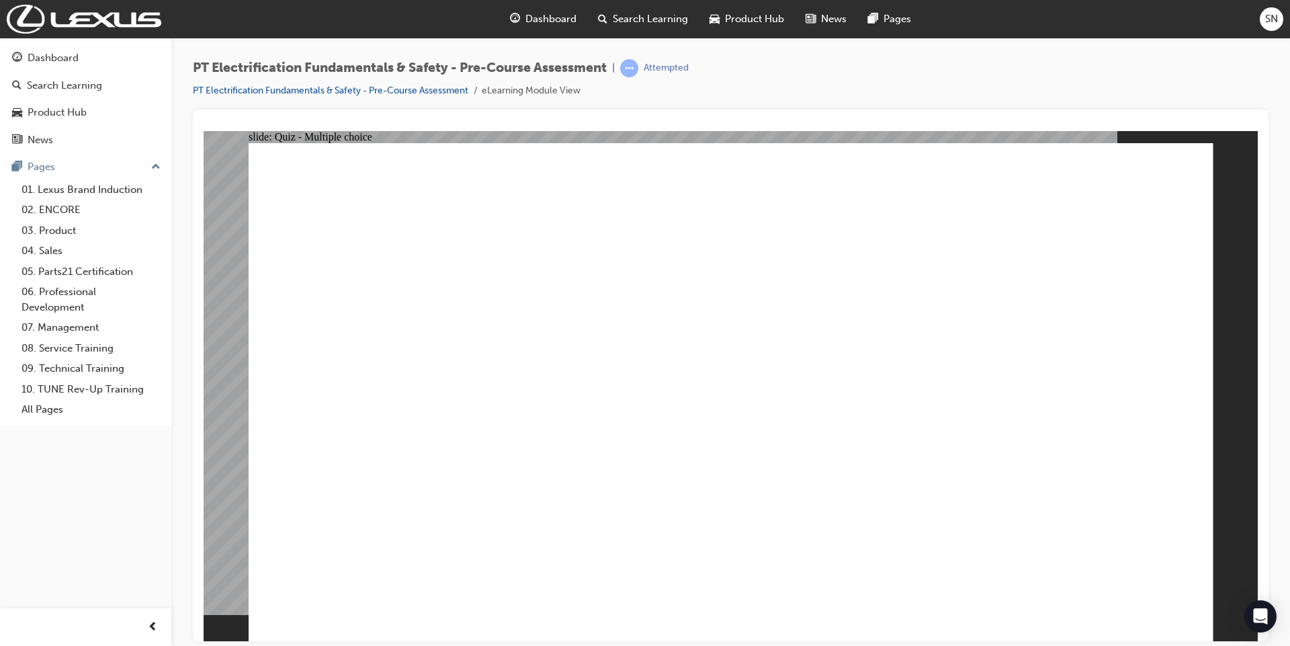
radio input "true"
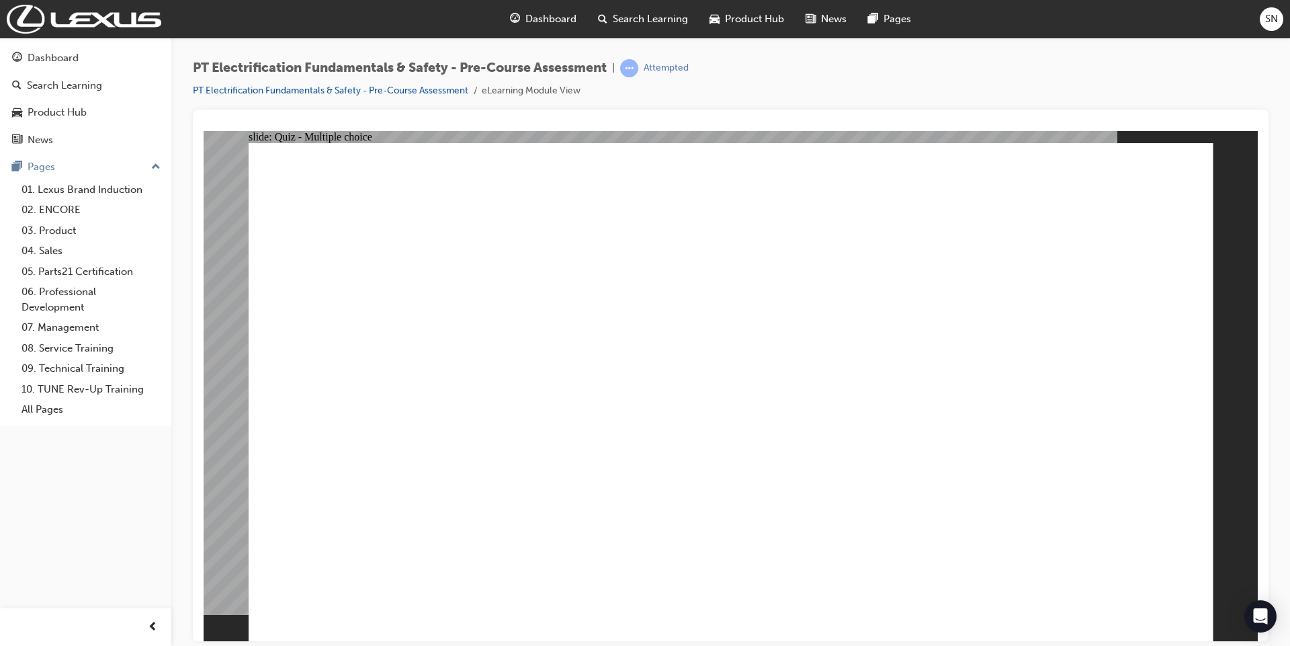
radio input "true"
